Goal: Task Accomplishment & Management: Use online tool/utility

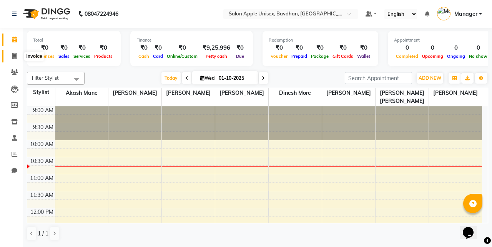
click at [10, 54] on span at bounding box center [14, 56] width 13 height 9
select select "474"
select select "service"
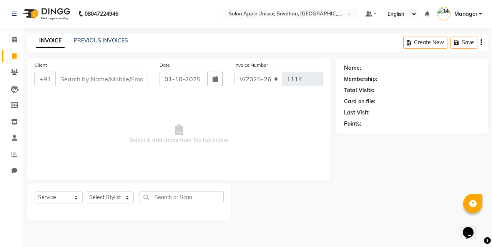
select select "14344"
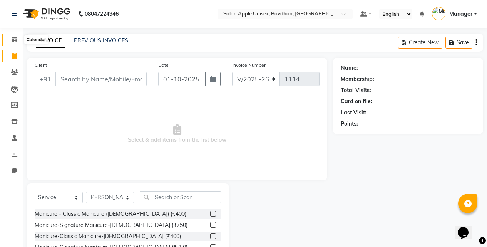
click at [15, 39] on icon at bounding box center [14, 40] width 5 height 6
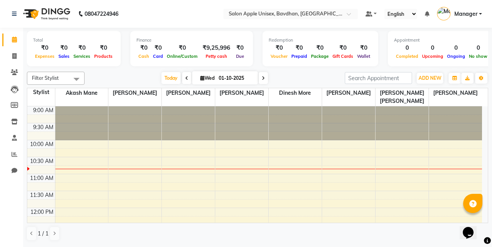
click at [98, 67] on div "Total ₹0 Expenses ₹0 Sales ₹0 Services ₹0 Products Finance ₹0 Cash ₹0 Card ₹0 O…" at bounding box center [258, 50] width 462 height 38
drag, startPoint x: 124, startPoint y: 65, endPoint x: 161, endPoint y: 65, distance: 36.9
click at [161, 65] on div "Total ₹0 Expenses ₹0 Sales ₹0 Services ₹0 Products Finance ₹0 Cash ₹0 Card ₹0 O…" at bounding box center [258, 50] width 462 height 38
click at [157, 66] on div "Finance ₹0 Cash ₹0 Card ₹0 Online/Custom ₹9,25,996 [PERSON_NAME] cash ₹0 Due" at bounding box center [191, 48] width 123 height 35
drag, startPoint x: 35, startPoint y: 61, endPoint x: 45, endPoint y: 61, distance: 9.6
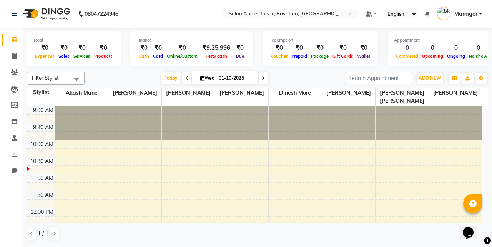
click at [36, 61] on div "Total ₹0 Expenses ₹0 Sales ₹0 Services ₹0 Products" at bounding box center [74, 48] width 94 height 35
click at [72, 61] on div "Total ₹0 Expenses ₹0 Sales ₹0 Services ₹0 Products" at bounding box center [74, 48] width 94 height 35
drag, startPoint x: 85, startPoint y: 65, endPoint x: 106, endPoint y: 64, distance: 21.2
click at [85, 65] on div "Total ₹0 Expenses ₹0 Sales ₹0 Services ₹0 Products" at bounding box center [74, 48] width 94 height 35
click at [106, 64] on div "Total ₹0 Expenses ₹0 Sales ₹0 Services ₹0 Products" at bounding box center [74, 48] width 94 height 35
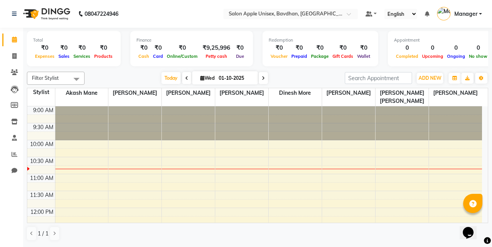
click at [120, 63] on div "Total ₹0 Expenses ₹0 Sales ₹0 Services ₹0 Products Finance ₹0 Cash ₹0 Card ₹0 O…" at bounding box center [258, 50] width 462 height 38
drag, startPoint x: 124, startPoint y: 32, endPoint x: 124, endPoint y: 46, distance: 13.8
click at [124, 39] on div "Total ₹0 Expenses ₹0 Sales ₹0 Services ₹0 Products Finance ₹0 Cash ₹0 Card ₹0 O…" at bounding box center [258, 50] width 462 height 38
click at [144, 66] on div "Finance ₹0 Cash ₹0 Card ₹0 Online/Custom ₹9,25,996 [PERSON_NAME] cash ₹0 Due" at bounding box center [191, 48] width 123 height 35
click at [155, 64] on div "Finance ₹0 Cash ₹0 Card ₹0 Online/Custom ₹9,25,996 [PERSON_NAME] cash ₹0 Due" at bounding box center [191, 48] width 123 height 35
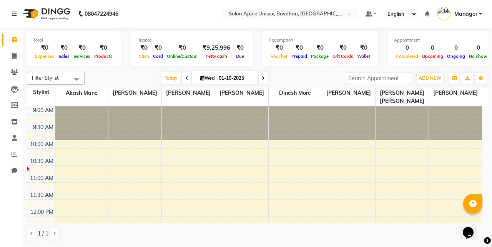
drag, startPoint x: 171, startPoint y: 63, endPoint x: 182, endPoint y: 63, distance: 10.4
click at [173, 63] on div "Finance ₹0 Cash ₹0 Card ₹0 Online/Custom ₹9,25,996 [PERSON_NAME] cash ₹0 Due" at bounding box center [191, 48] width 123 height 35
click at [214, 63] on div "Finance ₹0 Cash ₹0 Card ₹0 Online/Custom ₹9,25,996 [PERSON_NAME] cash ₹0 Due" at bounding box center [191, 48] width 123 height 35
click at [237, 63] on div "Finance ₹0 Cash ₹0 Card ₹0 Online/Custom ₹9,25,996 [PERSON_NAME] cash ₹0 Due" at bounding box center [191, 48] width 123 height 35
drag, startPoint x: 250, startPoint y: 61, endPoint x: 259, endPoint y: 61, distance: 8.5
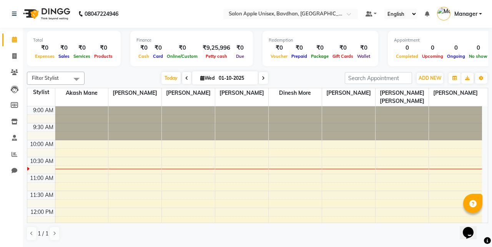
click at [251, 61] on div "Total ₹0 Expenses ₹0 Sales ₹0 Services ₹0 Products Finance ₹0 Cash ₹0 Card ₹0 O…" at bounding box center [258, 50] width 462 height 38
click at [266, 65] on div "Redemption ₹0 Voucher ₹0 Prepaid ₹0 Package ₹0 Gift Cards ₹0 Wallet" at bounding box center [321, 48] width 116 height 35
drag, startPoint x: 294, startPoint y: 63, endPoint x: 299, endPoint y: 65, distance: 4.4
click at [294, 63] on div "Redemption ₹0 Voucher ₹0 Prepaid ₹0 Package ₹0 Gift Cards ₹0 Wallet" at bounding box center [321, 48] width 116 height 35
click at [314, 65] on div "Redemption ₹0 Voucher ₹0 Prepaid ₹0 Package ₹0 Gift Cards ₹0 Wallet" at bounding box center [321, 48] width 116 height 35
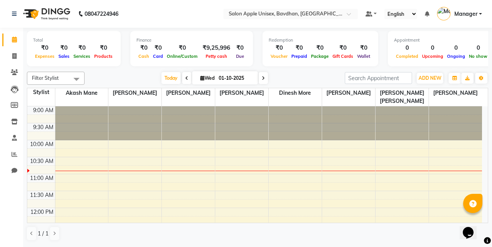
click at [284, 68] on div "Filter Stylist Select All Akash Mane [PERSON_NAME] Darshan [PERSON_NAME] More N…" at bounding box center [258, 155] width 462 height 175
click at [252, 50] on div "Total ₹0 Expenses ₹0 Sales ₹0 Services ₹0 Products Finance ₹0 Cash ₹0 Card ₹0 O…" at bounding box center [258, 50] width 462 height 38
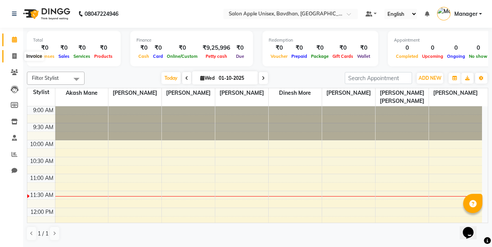
click at [12, 56] on icon at bounding box center [14, 56] width 4 height 6
select select "474"
select select "service"
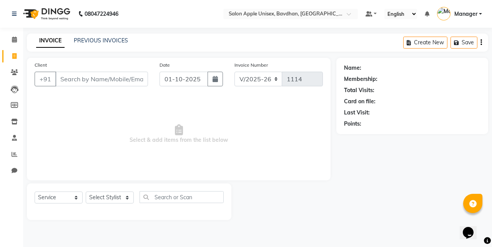
click at [91, 34] on div "INVOICE PREVIOUS INVOICES Create New Save" at bounding box center [258, 42] width 462 height 18
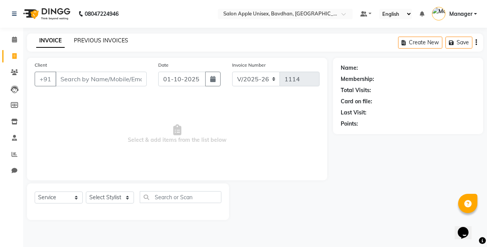
select select "14344"
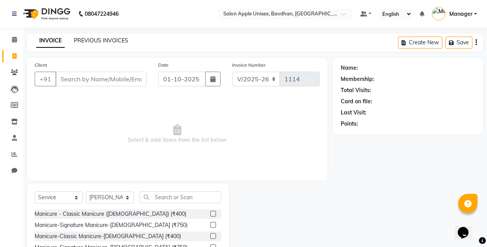
click at [94, 39] on link "PREVIOUS INVOICES" at bounding box center [101, 40] width 54 height 7
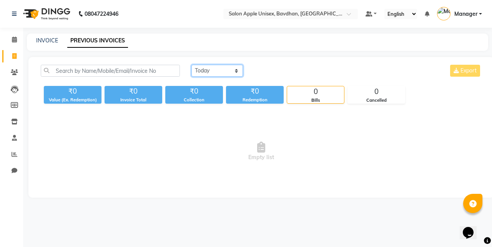
click at [205, 71] on select "[DATE] [DATE] Custom Range" at bounding box center [218, 71] width 52 height 12
select select "range"
click at [192, 65] on select "[DATE] [DATE] Custom Range" at bounding box center [218, 71] width 52 height 12
click at [203, 68] on select "[DATE] [DATE] Custom Range" at bounding box center [221, 71] width 58 height 12
click at [192, 65] on select "[DATE] [DATE] Custom Range" at bounding box center [221, 71] width 58 height 12
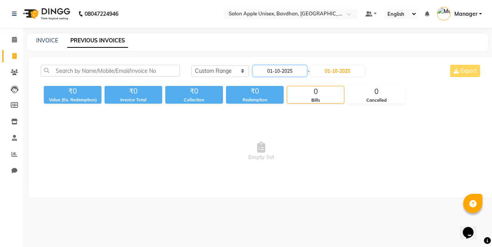
drag, startPoint x: 281, startPoint y: 68, endPoint x: 279, endPoint y: 76, distance: 8.8
click at [280, 70] on input "01-10-2025" at bounding box center [280, 70] width 54 height 11
select select "10"
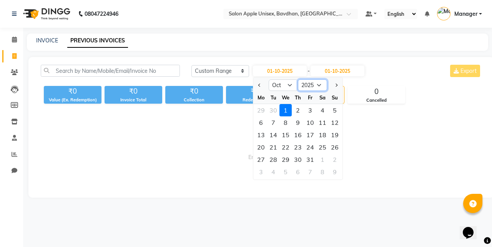
click at [300, 80] on select "2015 2016 2017 2018 2019 2020 2021 2022 2023 2024 2025 2026 2027 2028 2029 2030…" at bounding box center [312, 85] width 29 height 12
select select "2024"
click at [298, 79] on select "2015 2016 2017 2018 2019 2020 2021 2022 2023 2024 2025 2026 2027 2028 2029 2030…" at bounding box center [312, 85] width 29 height 12
click at [275, 112] on div "1" at bounding box center [273, 110] width 12 height 12
type input "[DATE]"
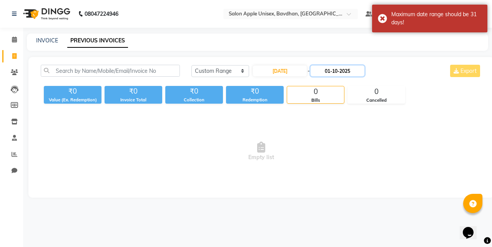
click at [336, 72] on input "01-10-2025" at bounding box center [338, 70] width 54 height 11
select select "10"
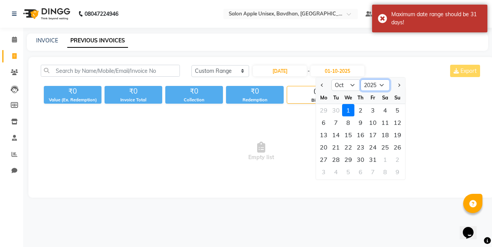
click at [374, 85] on select "2024 2025 2026 2027 2028 2029 2030 2031 2032 2033 2034 2035" at bounding box center [375, 85] width 29 height 12
select select "2024"
click at [361, 79] on select "2024 2025 2026 2027 2028 2029 2030 2031 2032 2033 2034 2035" at bounding box center [375, 85] width 29 height 12
click at [337, 113] on div "1" at bounding box center [336, 110] width 12 height 12
type input "[DATE]"
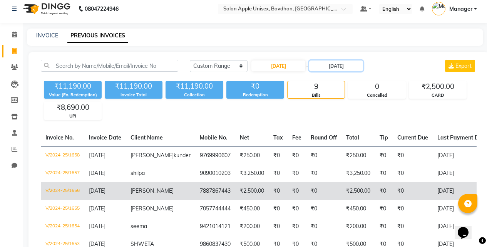
scroll to position [4, 0]
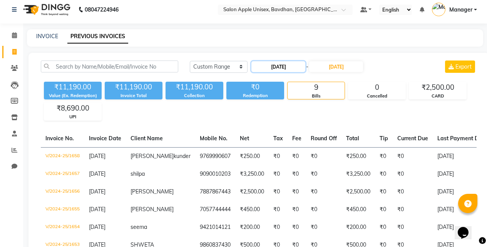
click at [275, 69] on input "[DATE]" at bounding box center [278, 66] width 54 height 11
select select "10"
select select "2024"
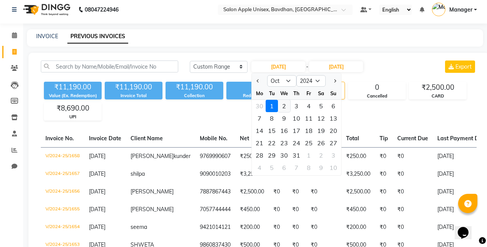
click at [283, 107] on div "2" at bounding box center [284, 106] width 12 height 12
type input "[DATE]"
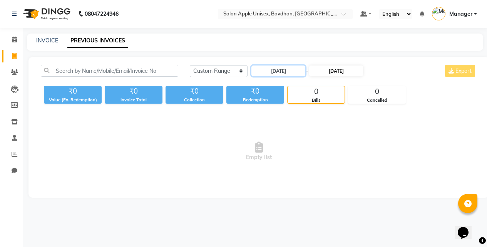
scroll to position [0, 0]
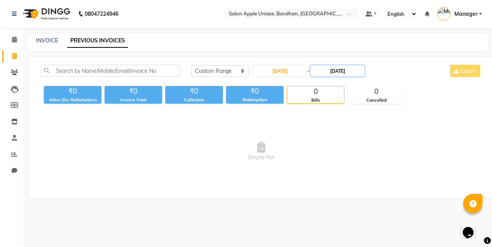
click at [342, 74] on input "[DATE]" at bounding box center [338, 70] width 54 height 11
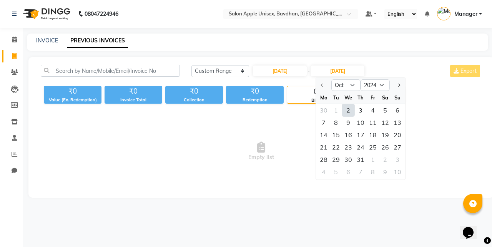
click at [345, 112] on div "2" at bounding box center [348, 110] width 12 height 12
type input "[DATE]"
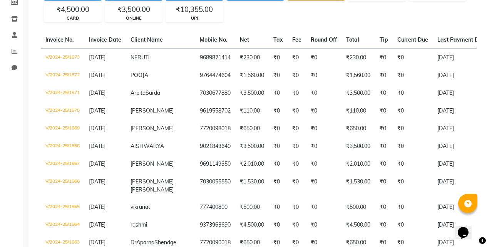
scroll to position [26, 0]
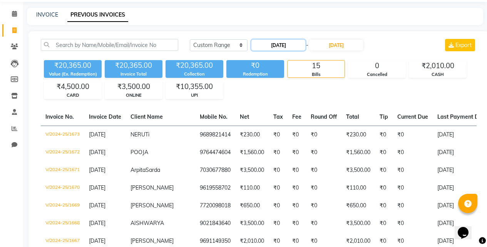
click at [270, 43] on input "[DATE]" at bounding box center [278, 45] width 54 height 11
select select "10"
select select "2024"
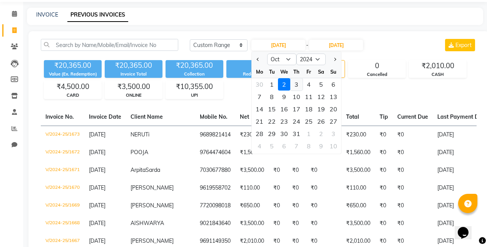
click at [300, 82] on div "3" at bounding box center [296, 84] width 12 height 12
type input "[DATE]"
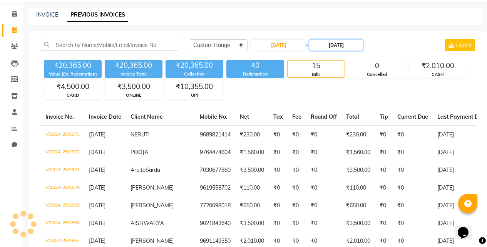
click at [338, 45] on input "[DATE]" at bounding box center [336, 45] width 54 height 11
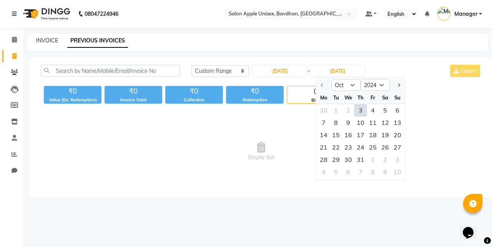
click at [358, 108] on div "3" at bounding box center [361, 110] width 12 height 12
type input "[DATE]"
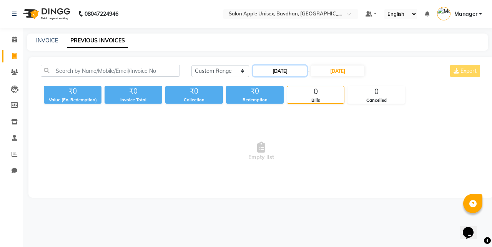
click at [287, 70] on input "[DATE]" at bounding box center [280, 70] width 54 height 11
select select "10"
select select "2024"
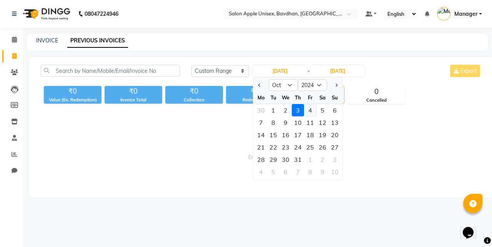
click at [305, 109] on div "4" at bounding box center [310, 110] width 12 height 12
type input "[DATE]"
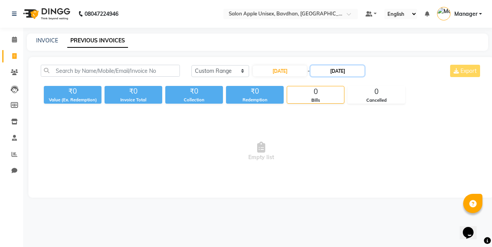
drag, startPoint x: 335, startPoint y: 68, endPoint x: 336, endPoint y: 73, distance: 4.9
click at [335, 69] on input "[DATE]" at bounding box center [338, 70] width 54 height 11
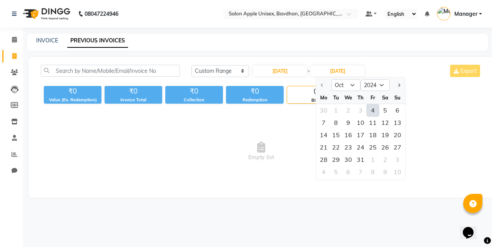
click at [369, 110] on div "4" at bounding box center [373, 110] width 12 height 12
type input "[DATE]"
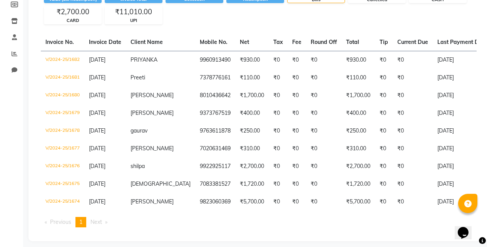
scroll to position [112, 0]
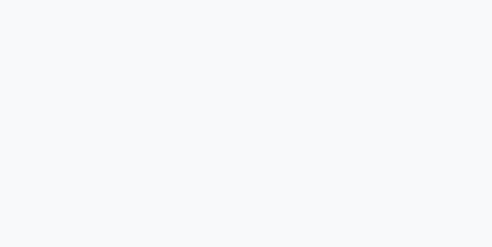
select select "474"
select select "service"
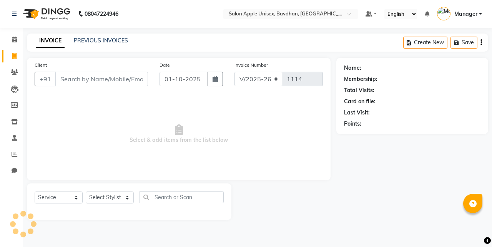
select select "474"
select select "service"
select select "14344"
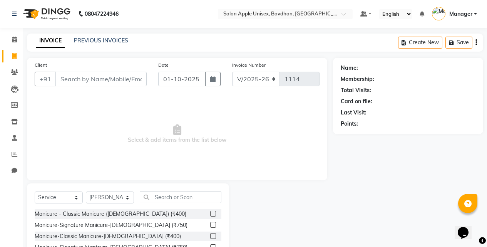
click at [103, 75] on input "Client" at bounding box center [100, 79] width 91 height 15
click at [105, 78] on input "Client" at bounding box center [100, 79] width 91 height 15
click at [107, 79] on input "Client" at bounding box center [100, 79] width 91 height 15
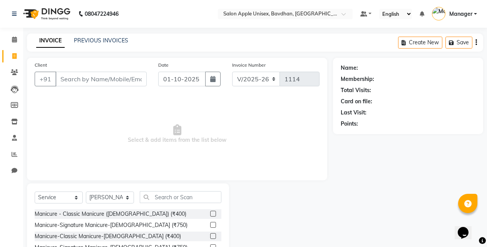
click at [108, 80] on input "Client" at bounding box center [100, 79] width 91 height 15
type input "7"
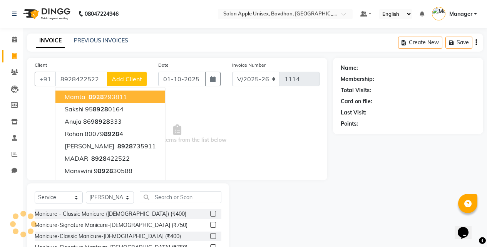
type input "8928422522"
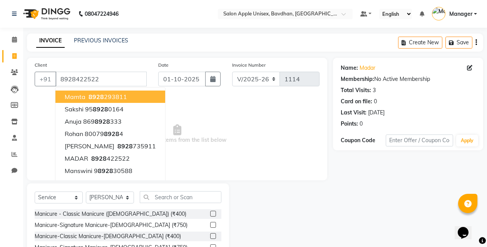
click at [144, 48] on div "INVOICE PREVIOUS INVOICES Create New Save" at bounding box center [255, 42] width 456 height 18
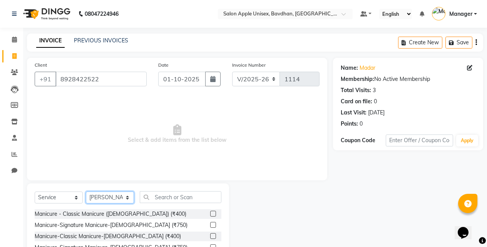
click at [103, 198] on select "Select Stylist Akash Mane Aniket sakpal Darshan mahale Dinesh More Manager Neha…" at bounding box center [110, 197] width 48 height 12
select select "28116"
click at [86, 191] on select "Select Stylist Akash Mane Aniket sakpal Darshan mahale Dinesh More Manager Neha…" at bounding box center [110, 197] width 48 height 12
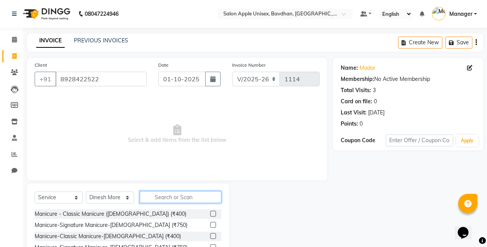
click at [184, 194] on input "text" at bounding box center [181, 197] width 82 height 12
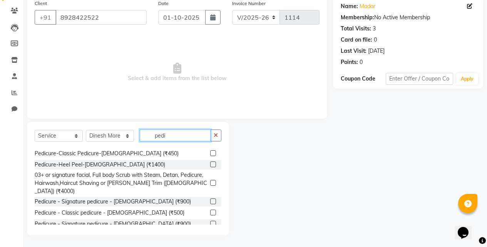
scroll to position [63, 0]
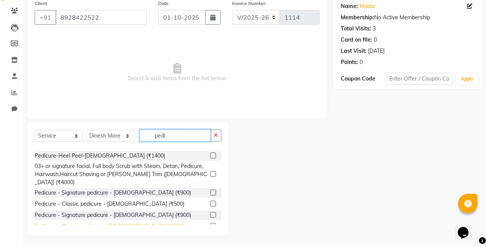
type input "pedi"
drag, startPoint x: 76, startPoint y: 215, endPoint x: 95, endPoint y: 216, distance: 18.9
click at [76, 222] on div "Pedicure - Classic pedicure - [DEMOGRAPHIC_DATA] (₹500)" at bounding box center [110, 226] width 150 height 8
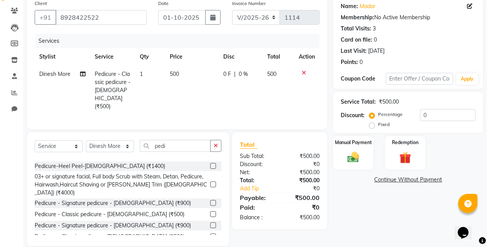
checkbox input "false"
drag, startPoint x: 367, startPoint y: 153, endPoint x: 359, endPoint y: 150, distance: 8.6
click at [365, 151] on div "Manual Payment" at bounding box center [353, 152] width 42 height 35
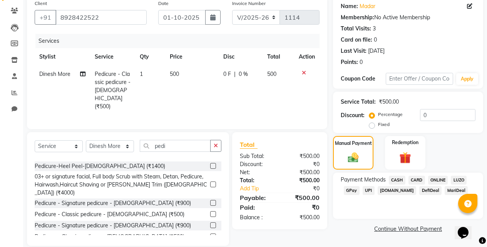
click at [438, 181] on span "ONLINE" at bounding box center [438, 179] width 20 height 9
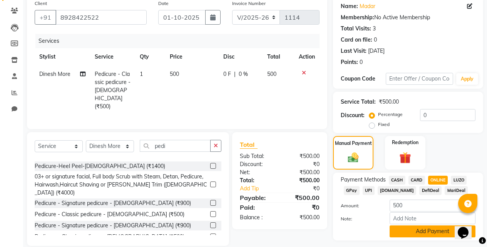
click at [429, 233] on button "Add Payment" at bounding box center [432, 231] width 86 height 12
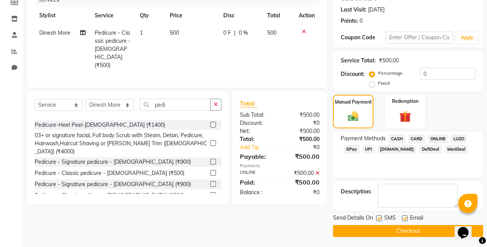
scroll to position [104, 0]
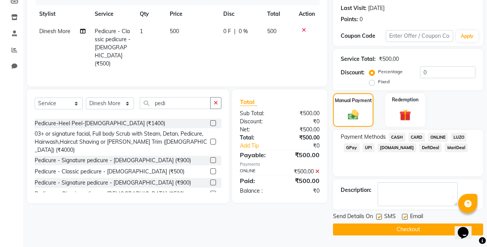
click at [368, 231] on button "Checkout" at bounding box center [408, 229] width 150 height 12
